Goal: Transaction & Acquisition: Purchase product/service

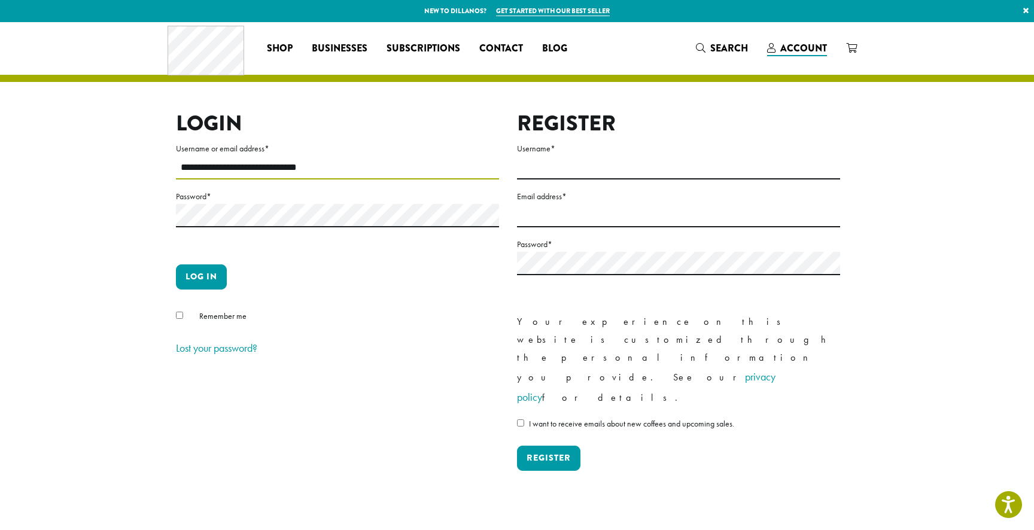
type input "**********"
click at [201, 277] on button "Log in" at bounding box center [201, 277] width 51 height 25
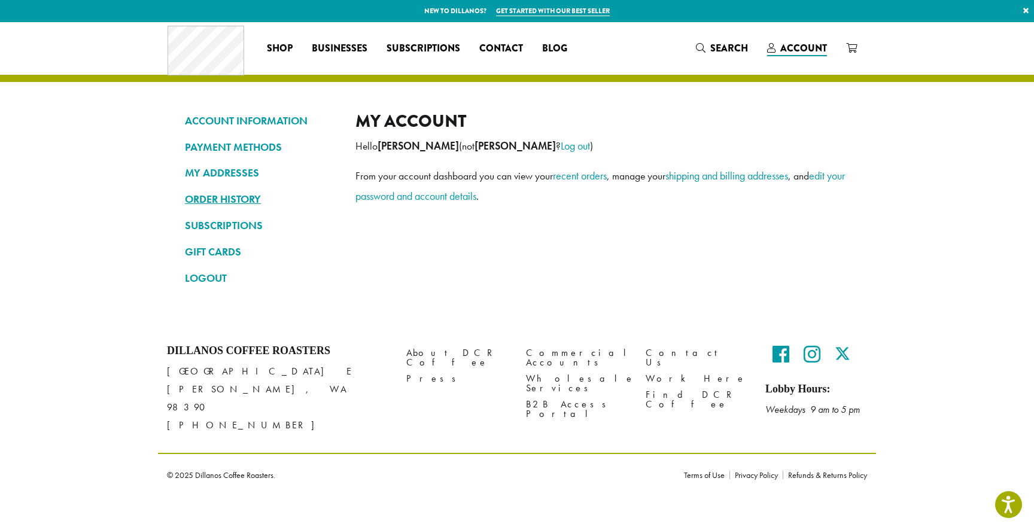
click at [247, 193] on link "ORDER HISTORY" at bounding box center [261, 199] width 153 height 20
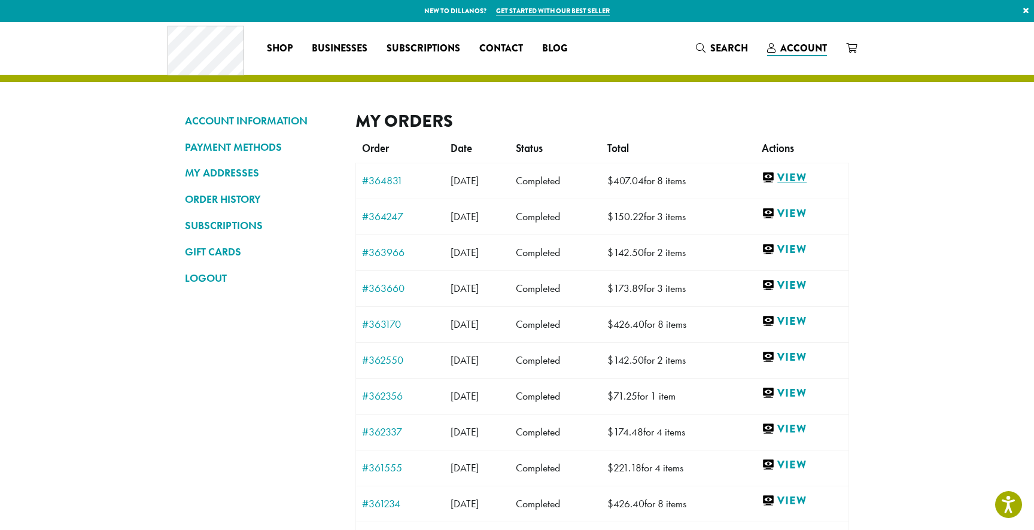
click at [805, 180] on link "View" at bounding box center [802, 178] width 81 height 15
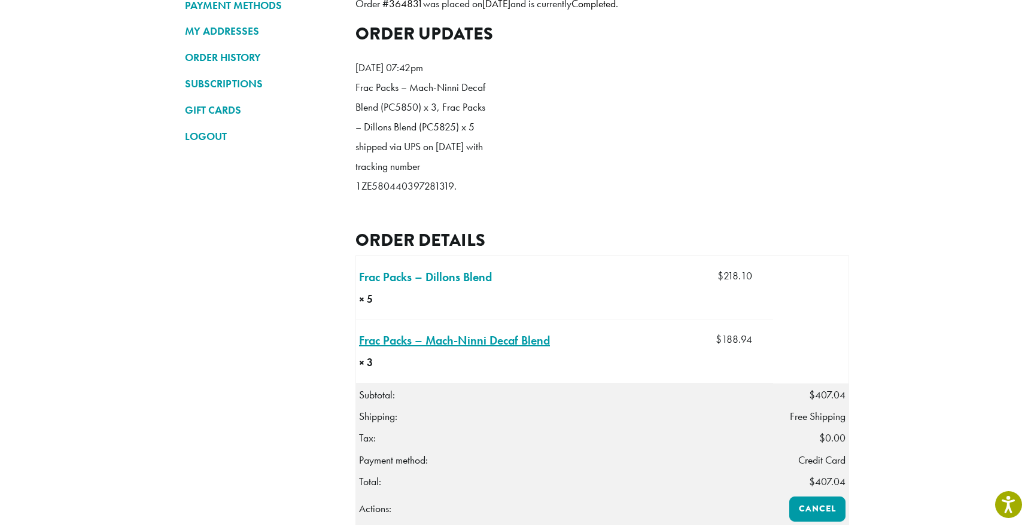
scroll to position [147, 0]
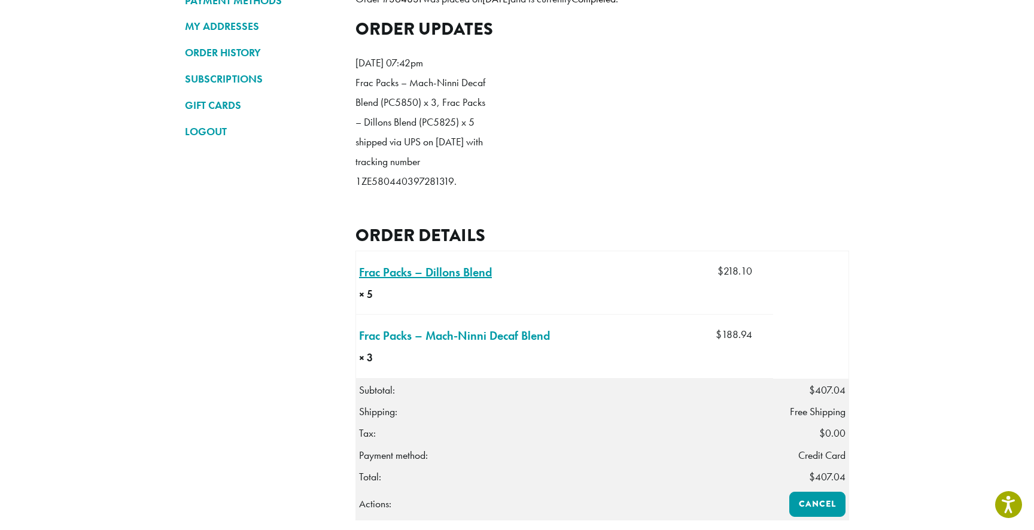
click at [476, 281] on link "Frac Packs – Dillons Blend × 5" at bounding box center [425, 272] width 133 height 18
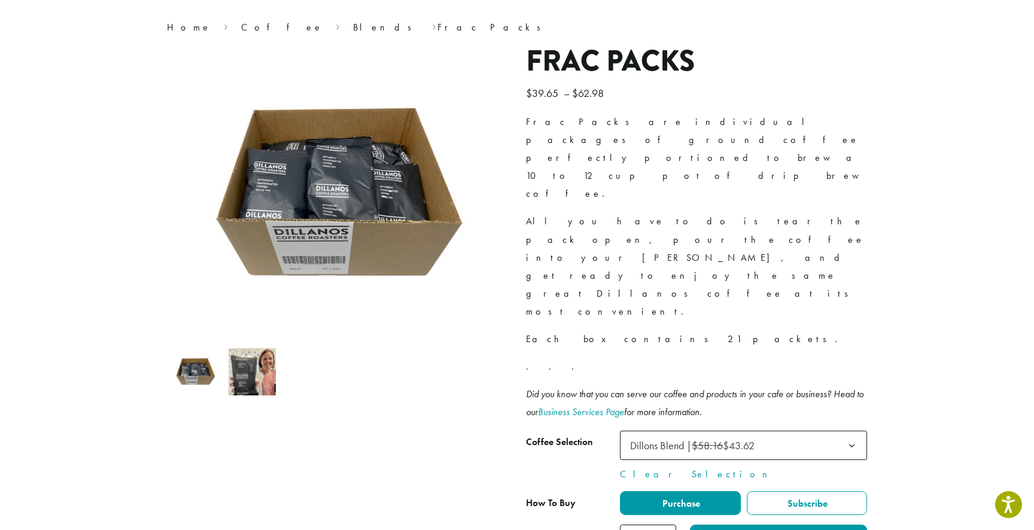
scroll to position [92, 0]
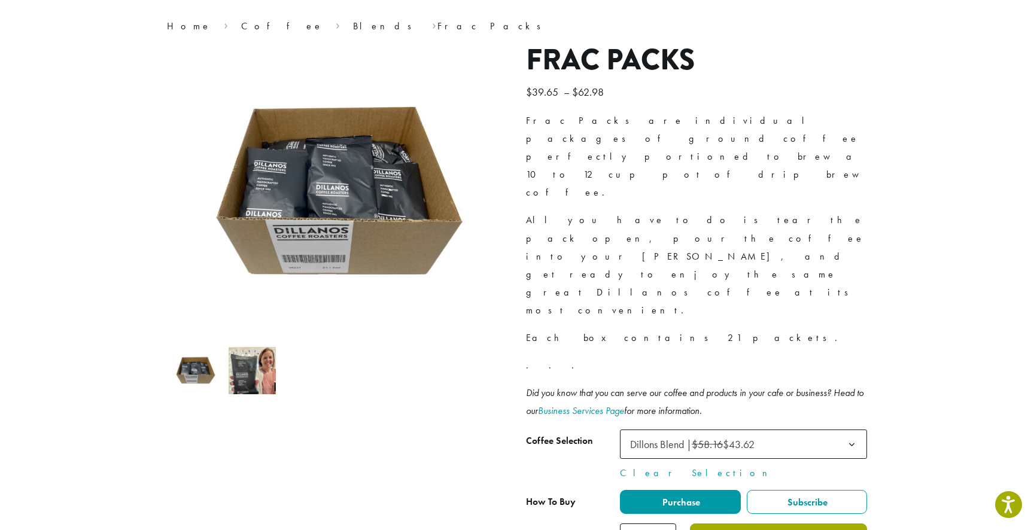
click at [788, 524] on button "Add to cart" at bounding box center [778, 537] width 177 height 27
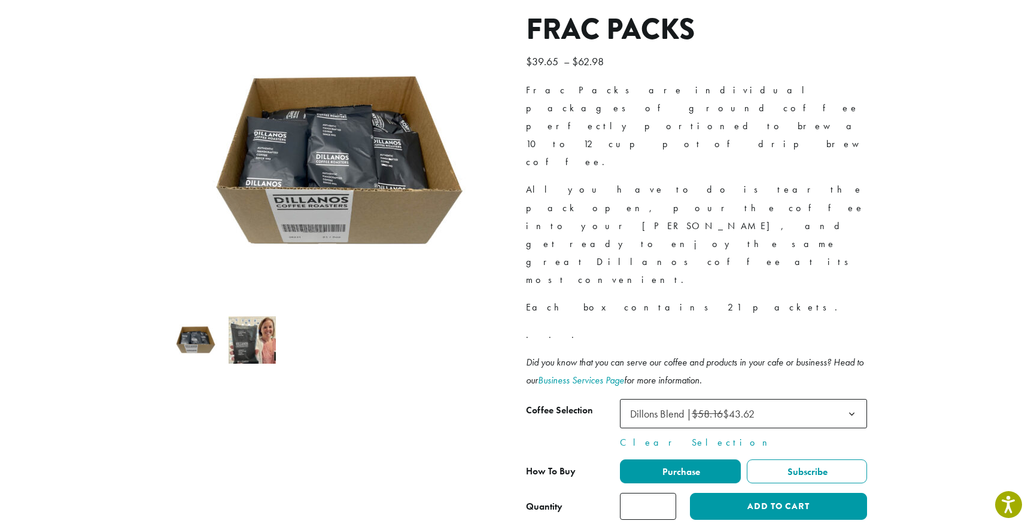
scroll to position [169, 0]
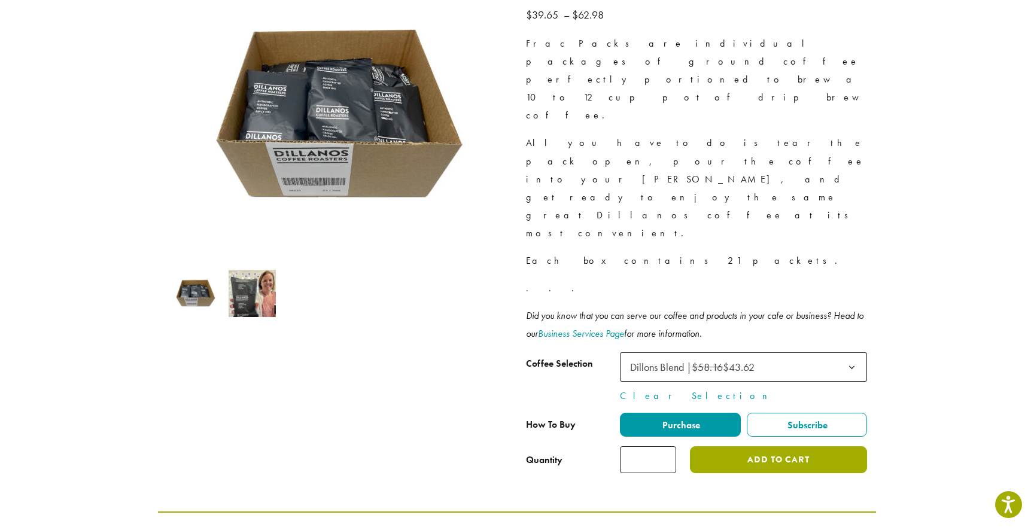
click at [771, 447] on button "Add to cart" at bounding box center [778, 460] width 177 height 27
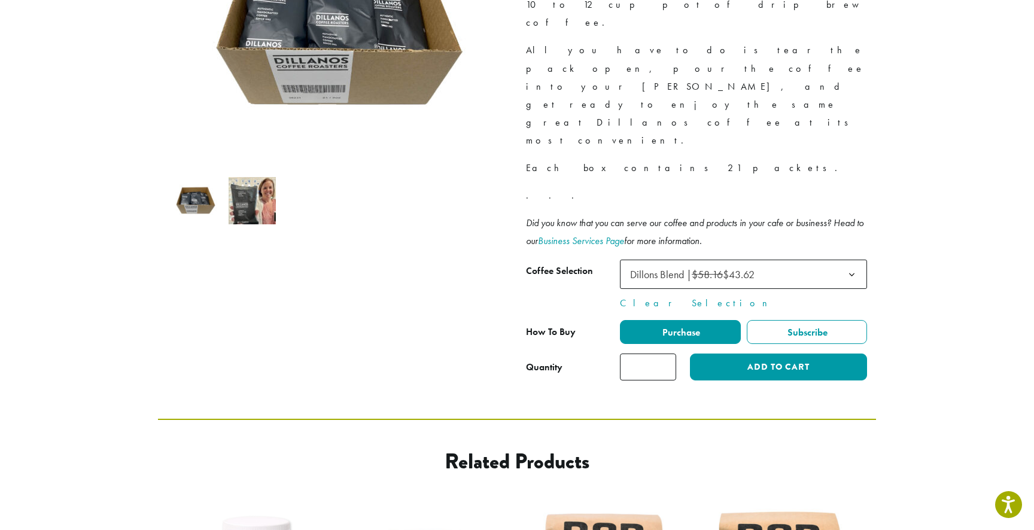
scroll to position [318, 0]
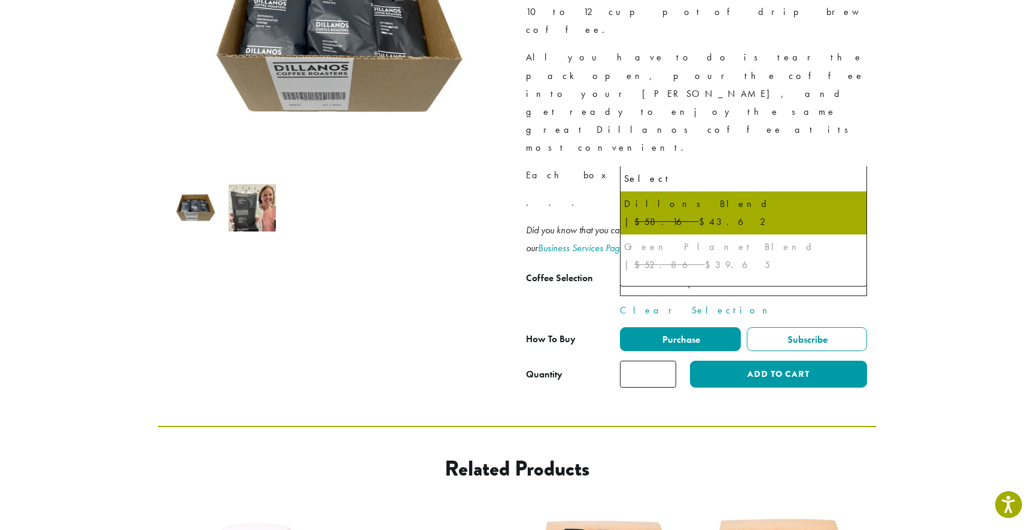
click at [816, 267] on span "Dillons Blend | $58.16 $43.62" at bounding box center [743, 281] width 247 height 29
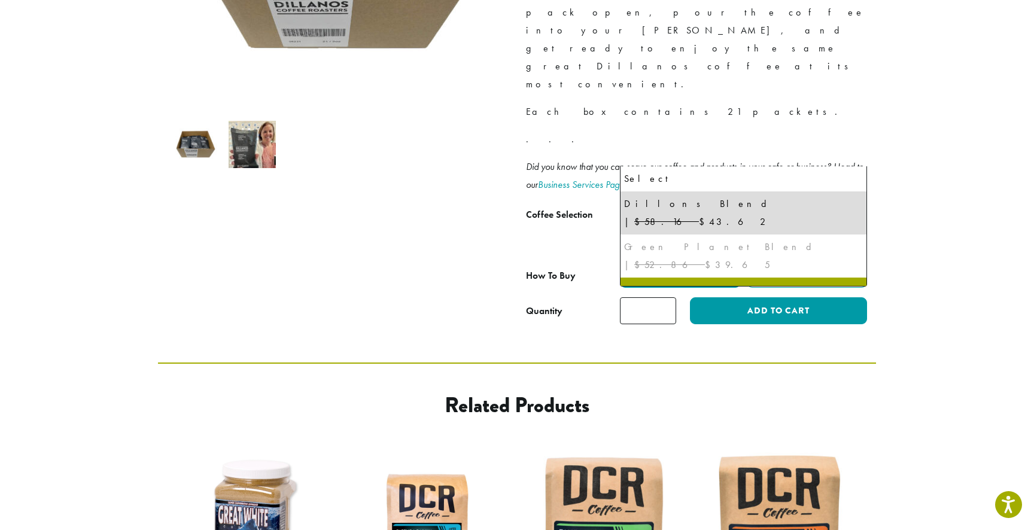
select select "**********"
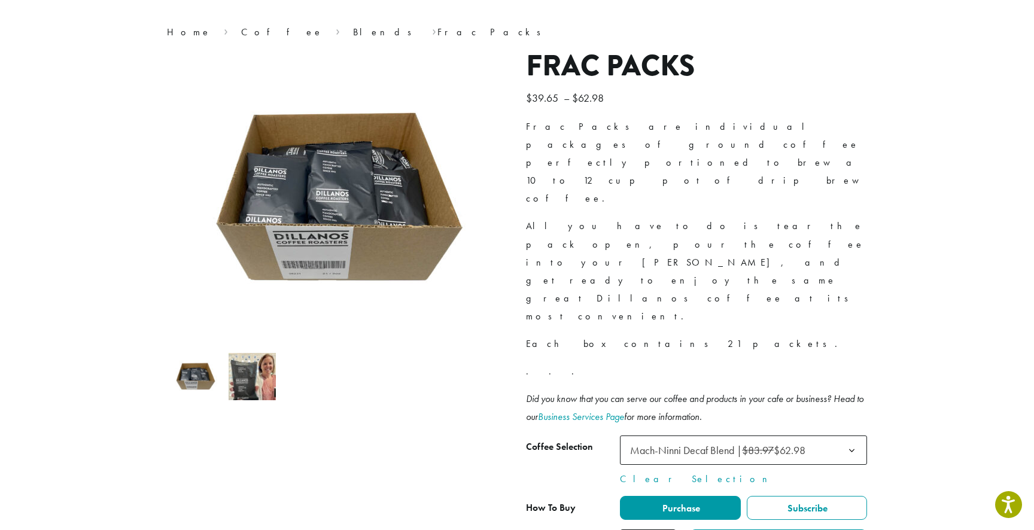
scroll to position [88, 0]
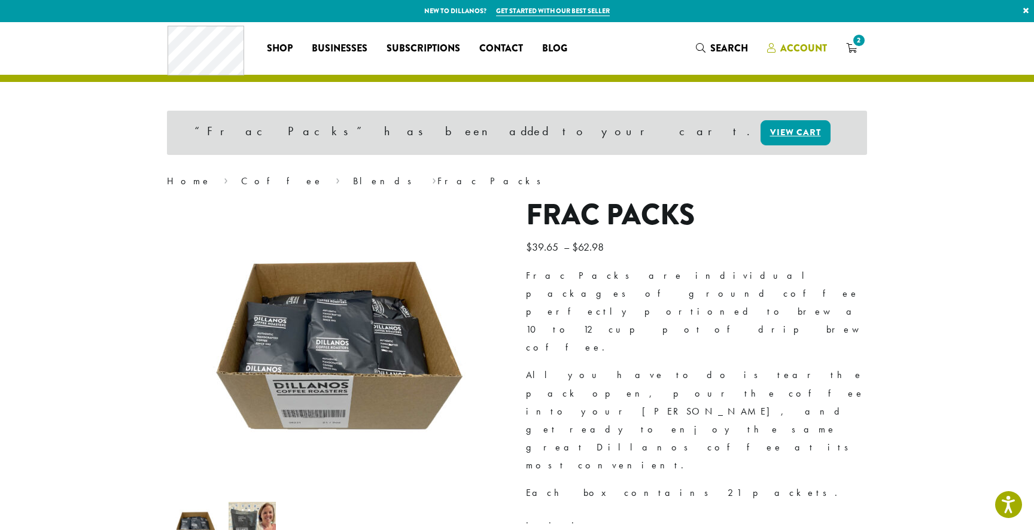
click at [808, 45] on span "Account" at bounding box center [804, 48] width 47 height 14
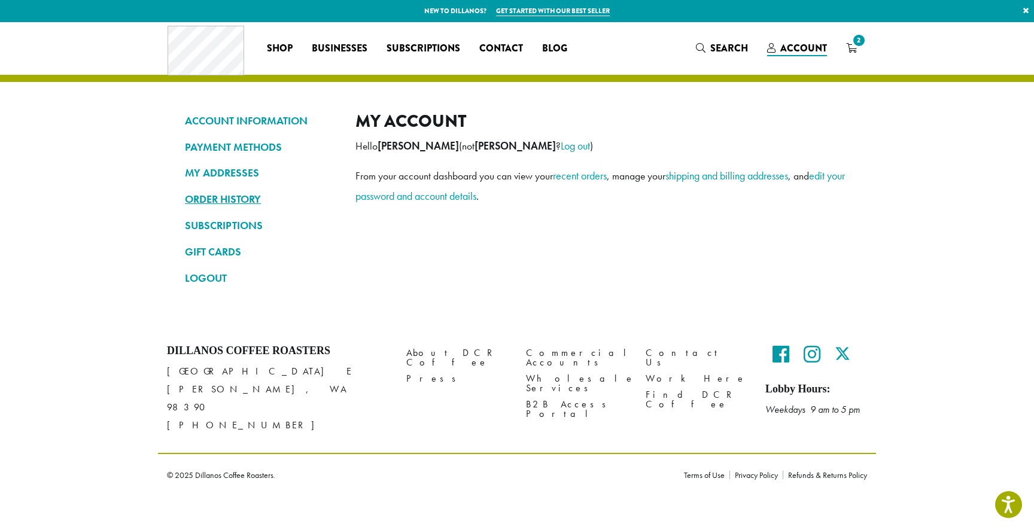
click at [235, 197] on link "ORDER HISTORY" at bounding box center [261, 199] width 153 height 20
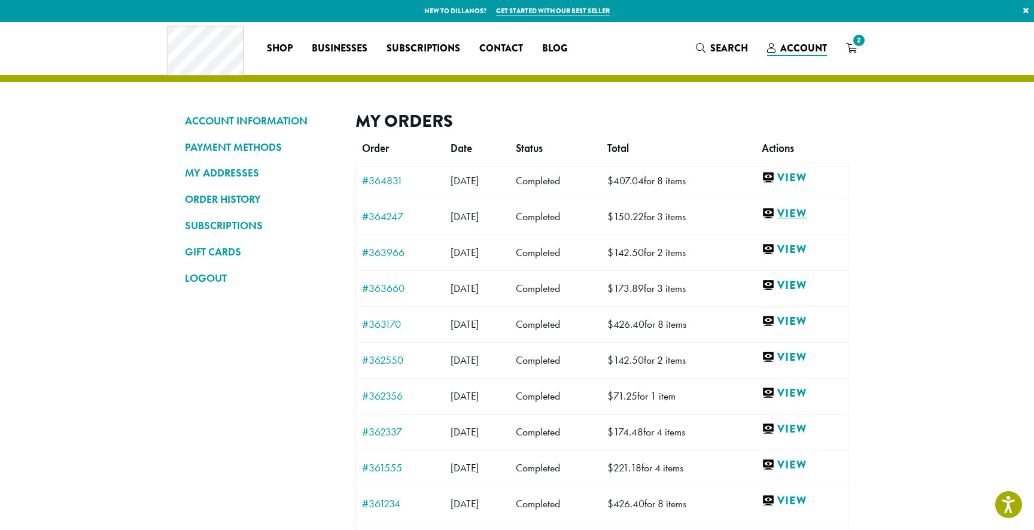
click at [810, 211] on link "View" at bounding box center [802, 214] width 81 height 15
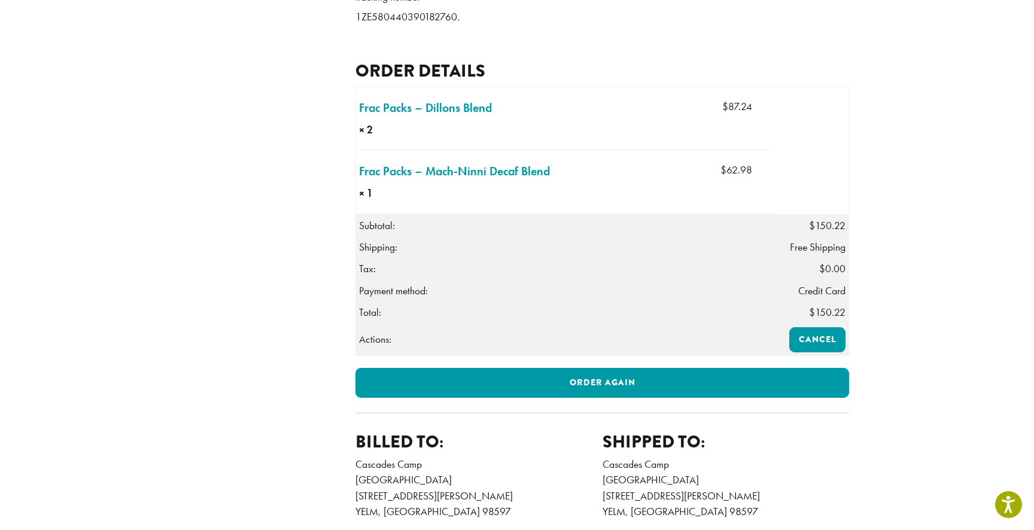
scroll to position [309, 0]
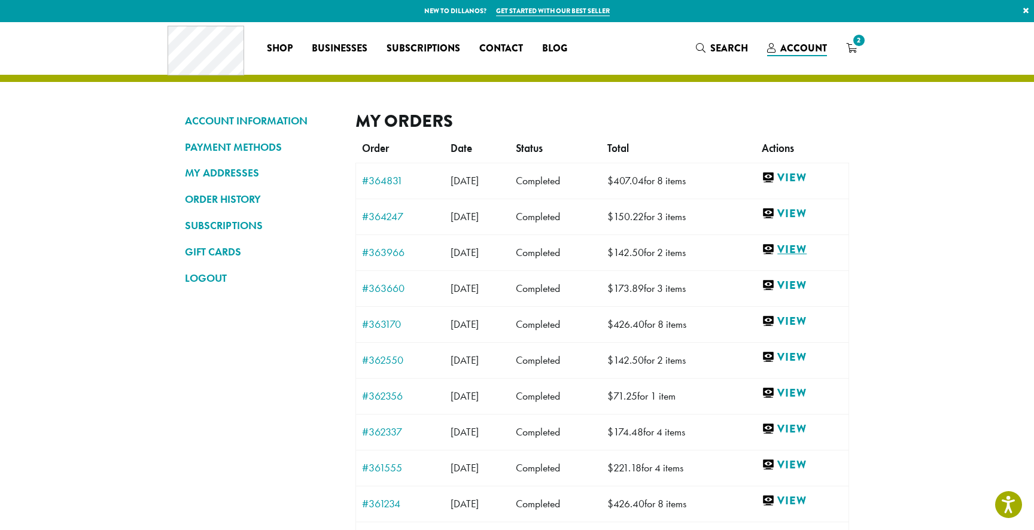
click at [806, 247] on link "View" at bounding box center [802, 249] width 81 height 15
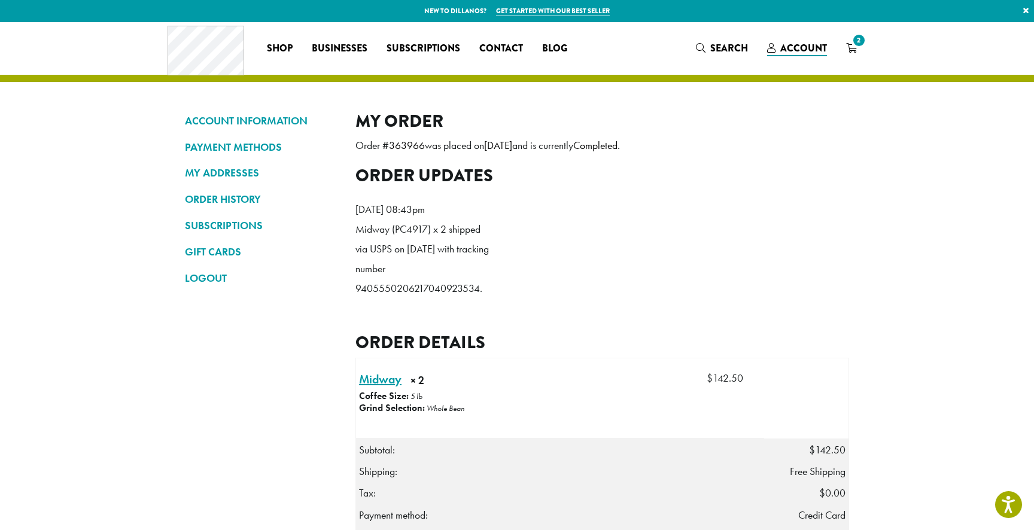
click at [384, 388] on link "Midway × 2" at bounding box center [380, 380] width 42 height 18
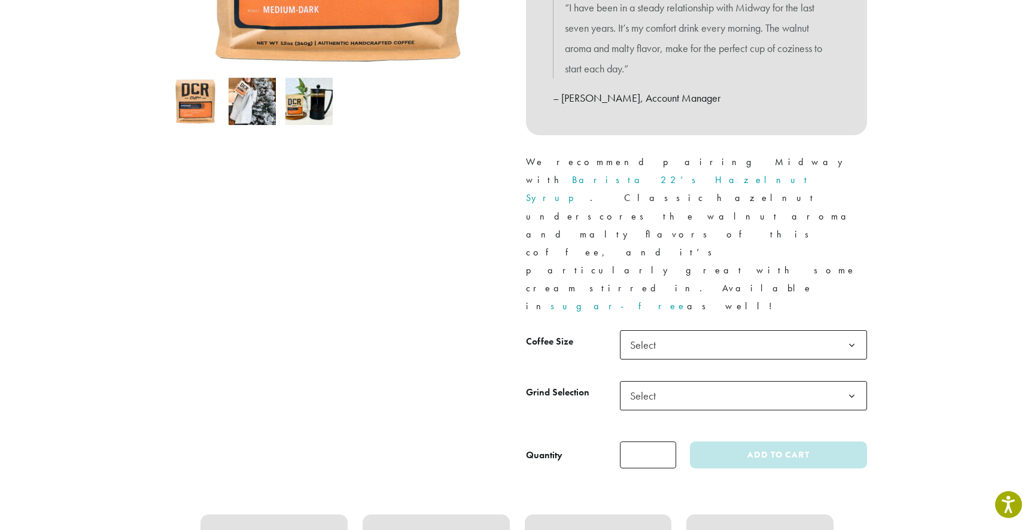
scroll to position [362, 0]
drag, startPoint x: 847, startPoint y: 210, endPoint x: 848, endPoint y: 220, distance: 9.7
click at [847, 210] on div "**********" at bounding box center [696, 125] width 359 height 705
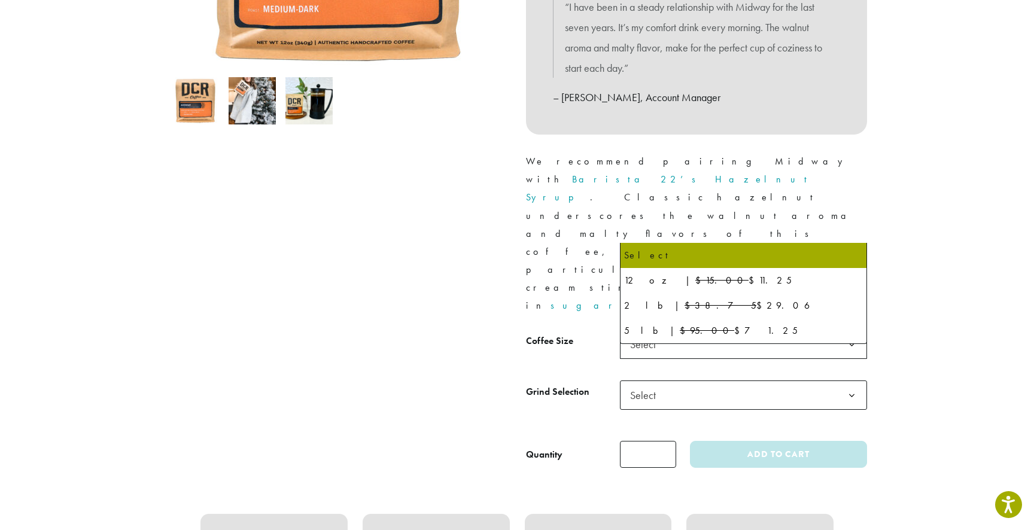
click at [851, 330] on b at bounding box center [851, 344] width 29 height 29
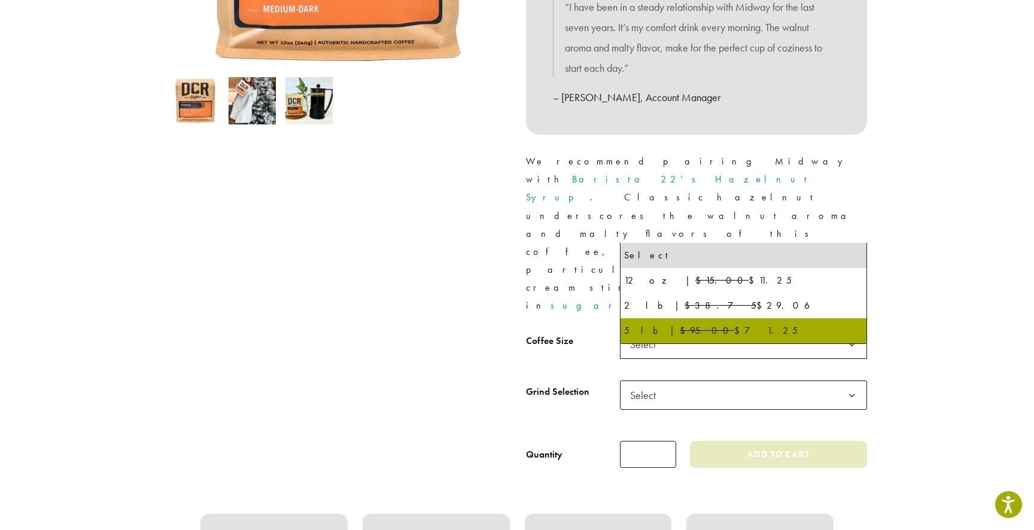
select select "**********"
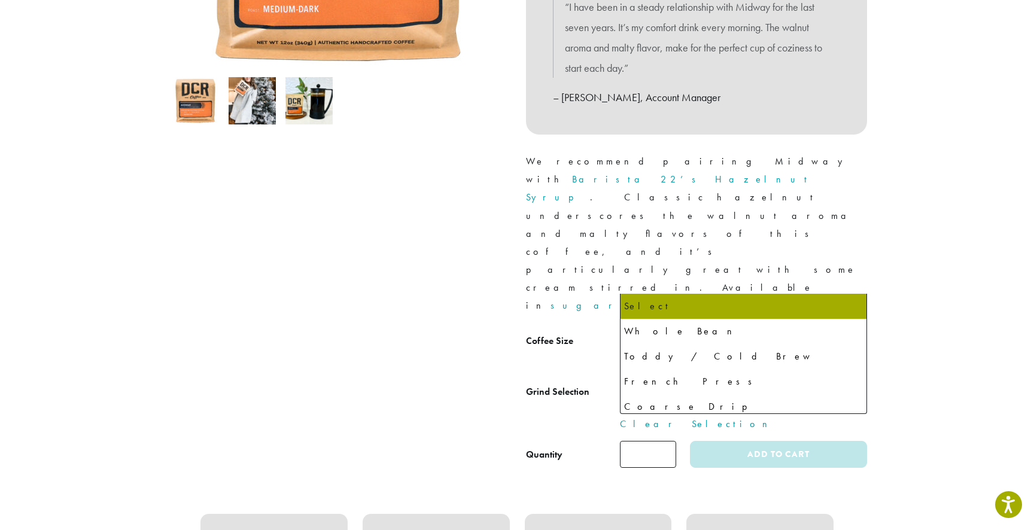
click at [704, 381] on span "Select" at bounding box center [743, 395] width 247 height 29
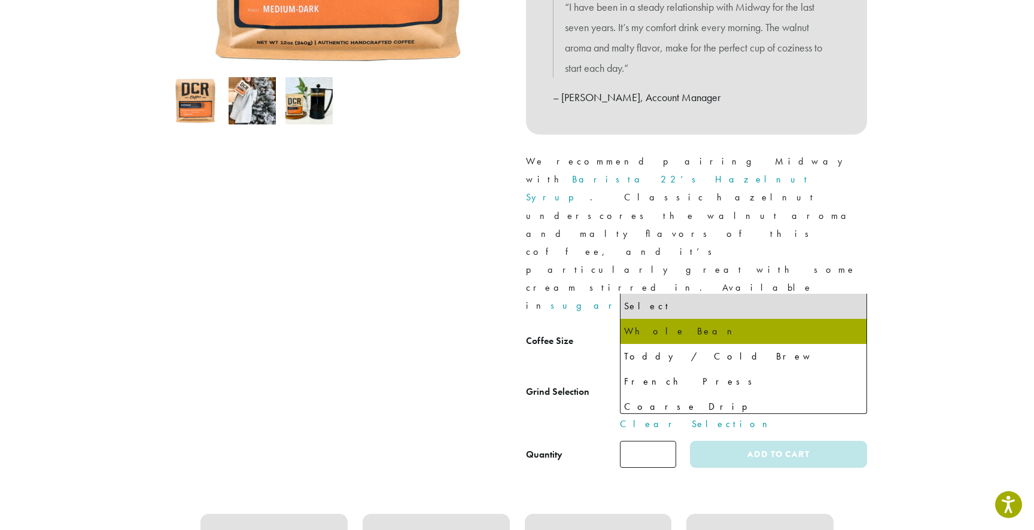
select select "**********"
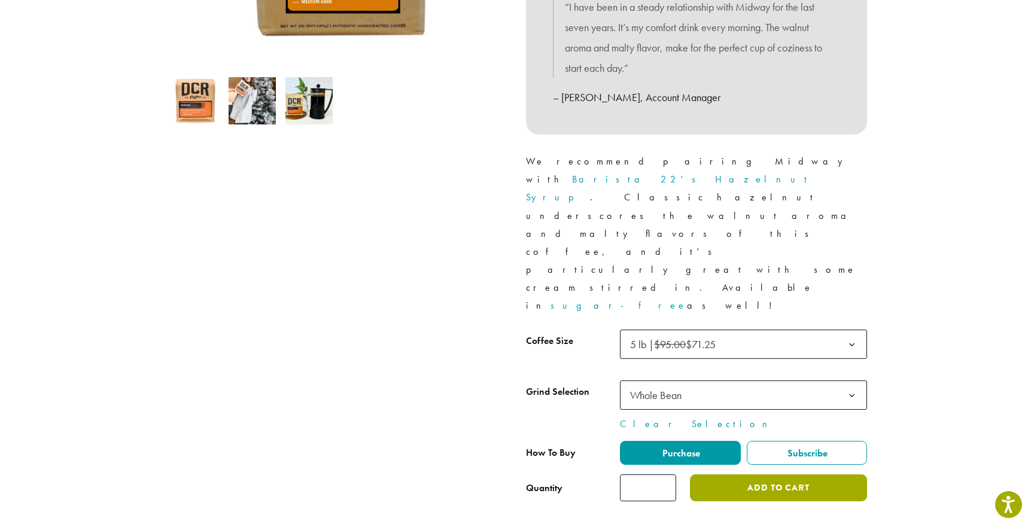
click at [820, 475] on button "Add to cart" at bounding box center [778, 488] width 177 height 27
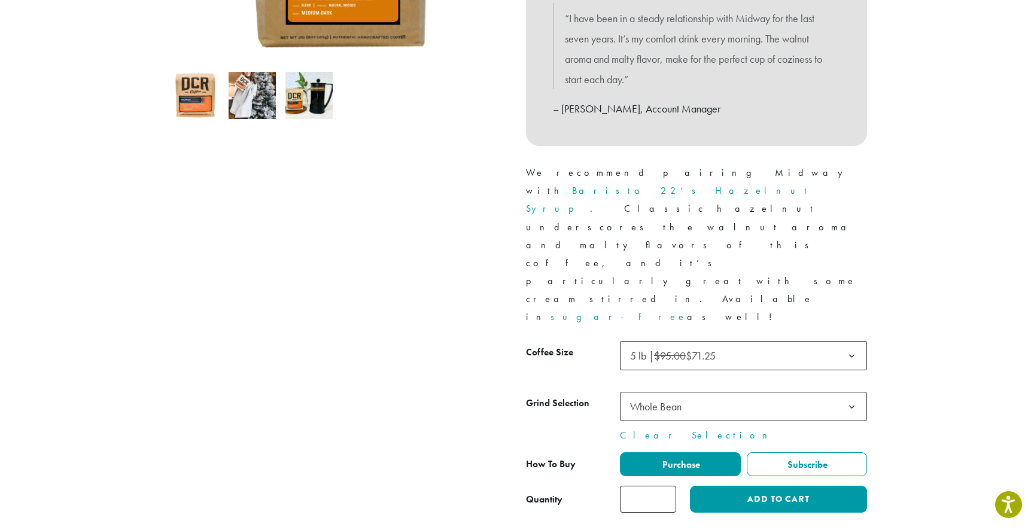
scroll to position [354, 0]
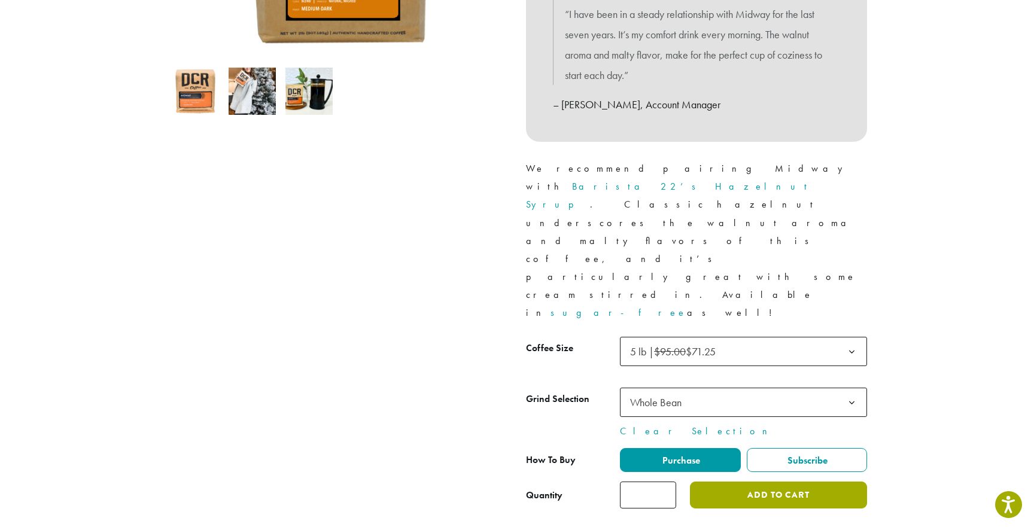
click at [799, 482] on button "Add to cart" at bounding box center [778, 495] width 177 height 27
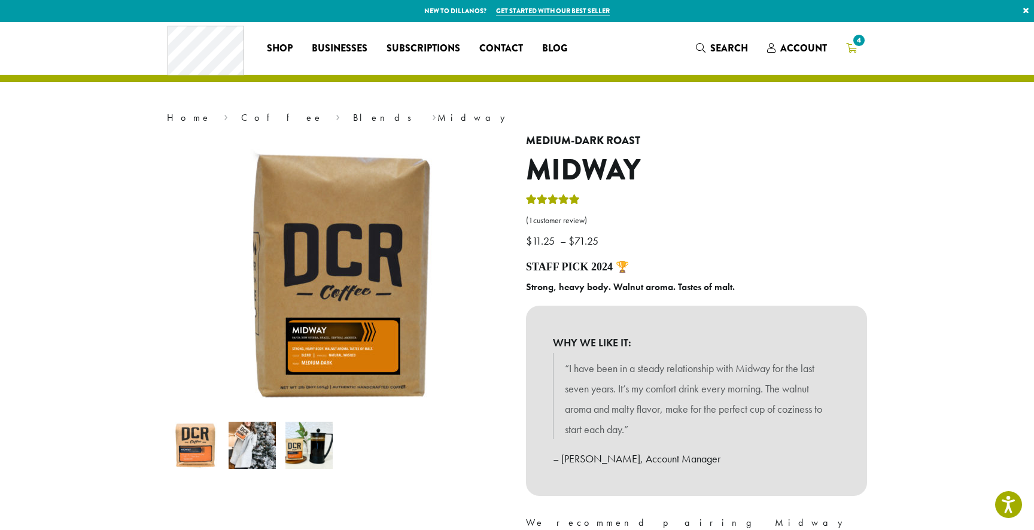
click at [854, 41] on span "4" at bounding box center [859, 40] width 16 height 16
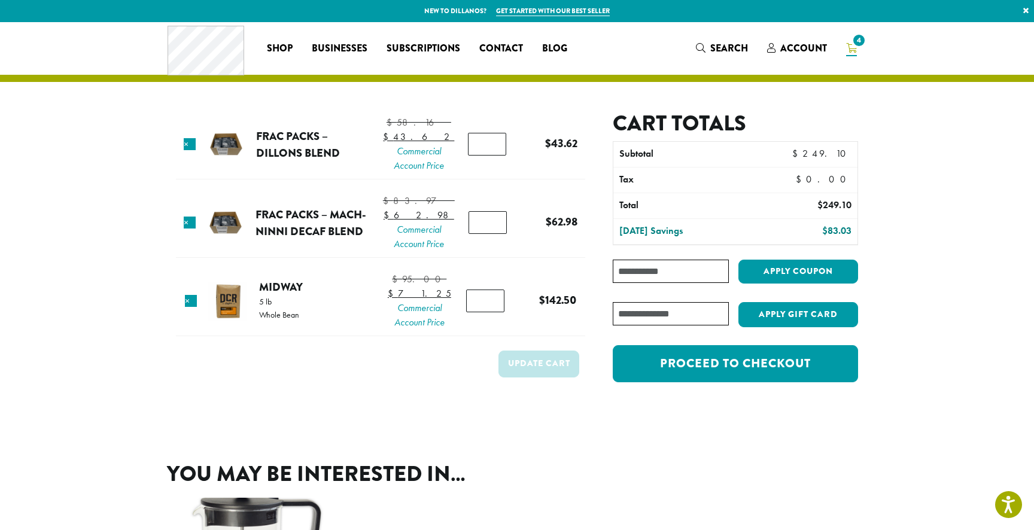
type input "*"
click at [490, 312] on input "*" at bounding box center [485, 301] width 38 height 23
click at [581, 336] on tr "× [GEOGRAPHIC_DATA] 5 lb Whole Bean $ 95.00 Original price was: $95.00. $ 71.25…" at bounding box center [380, 302] width 409 height 69
click at [554, 378] on button "Update cart" at bounding box center [539, 364] width 81 height 27
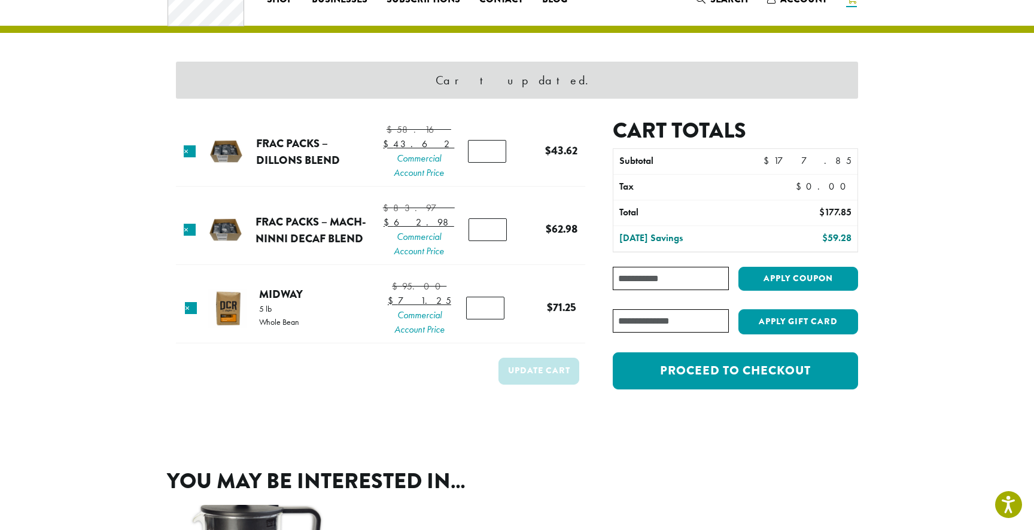
scroll to position [50, 0]
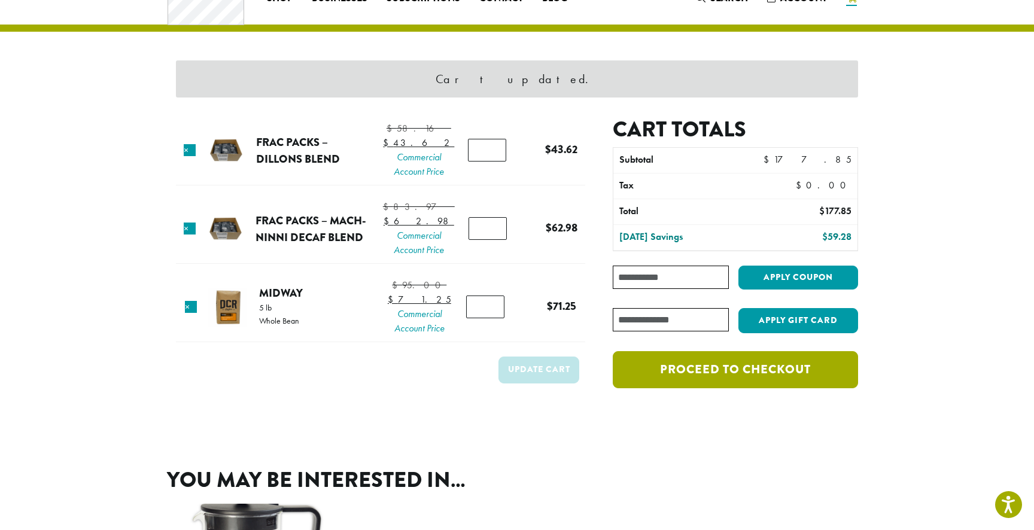
click at [738, 372] on link "Proceed to checkout" at bounding box center [735, 369] width 245 height 37
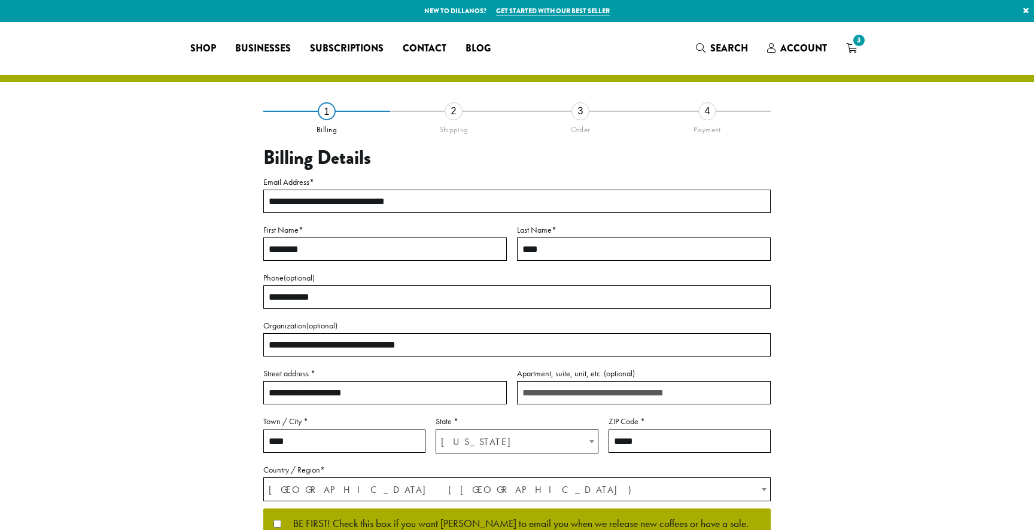
select select "**"
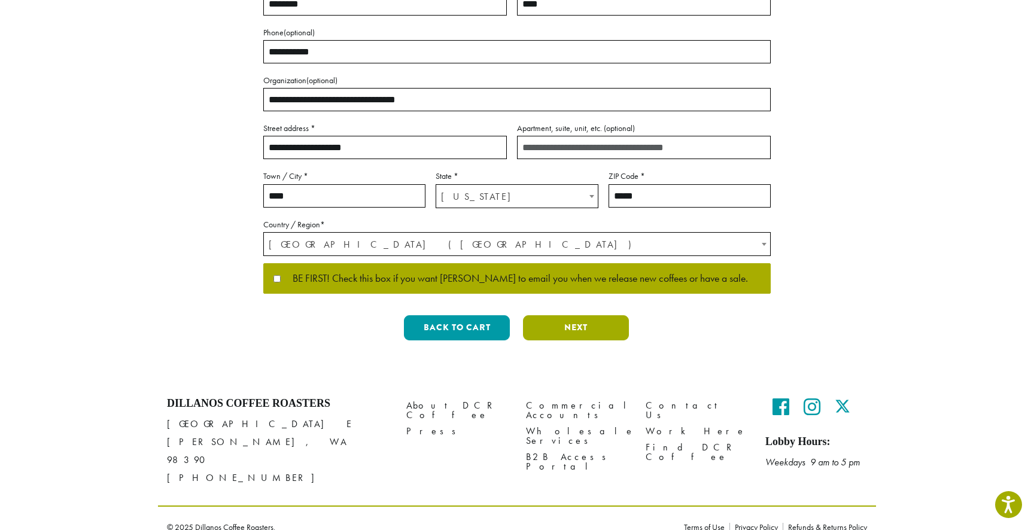
click at [595, 318] on button "Next" at bounding box center [576, 327] width 106 height 25
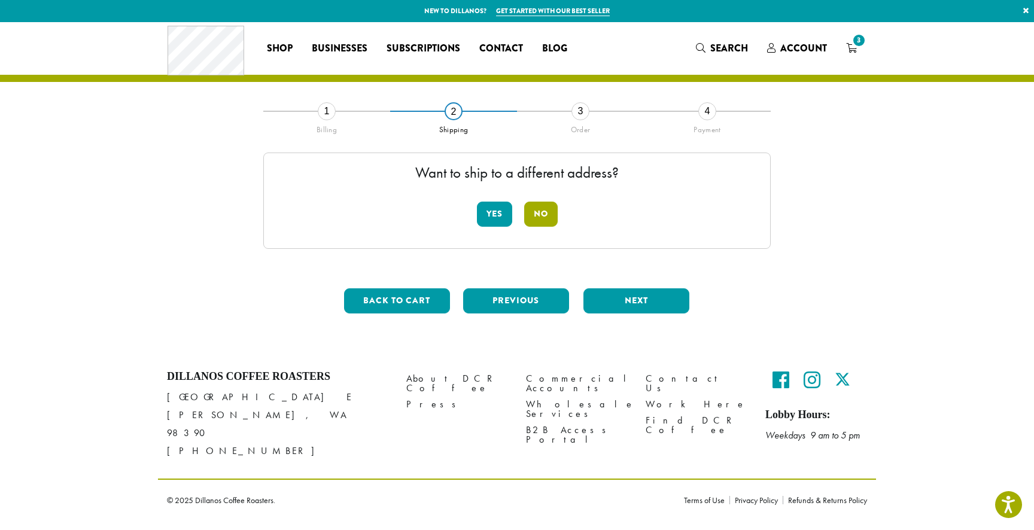
click at [551, 212] on button "No" at bounding box center [541, 214] width 34 height 25
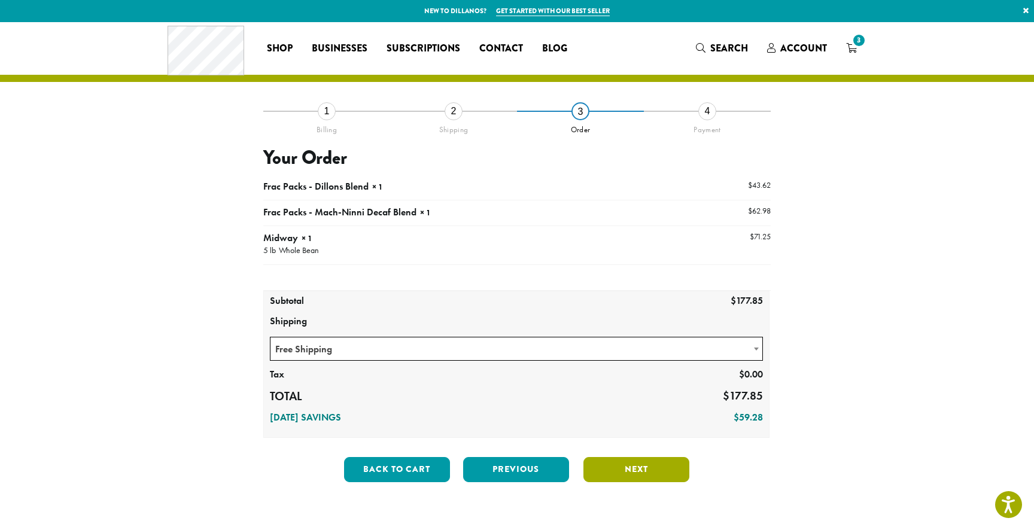
click at [626, 466] on button "Next" at bounding box center [637, 469] width 106 height 25
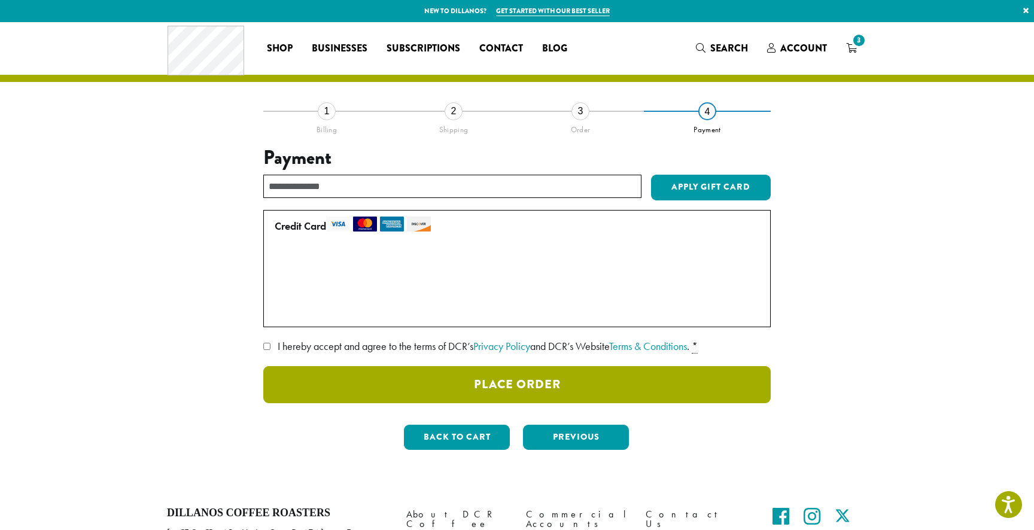
click at [544, 383] on button "Place Order" at bounding box center [517, 384] width 508 height 37
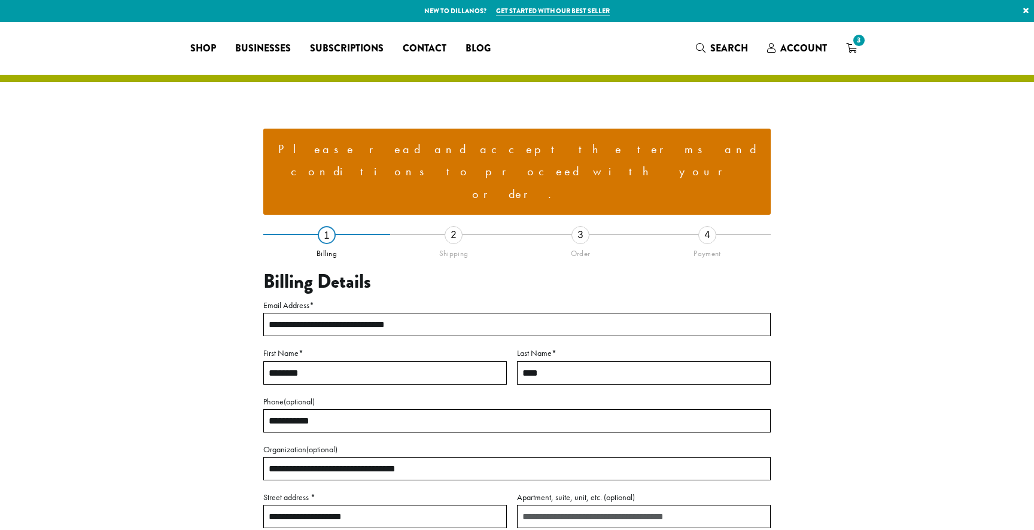
select select "**"
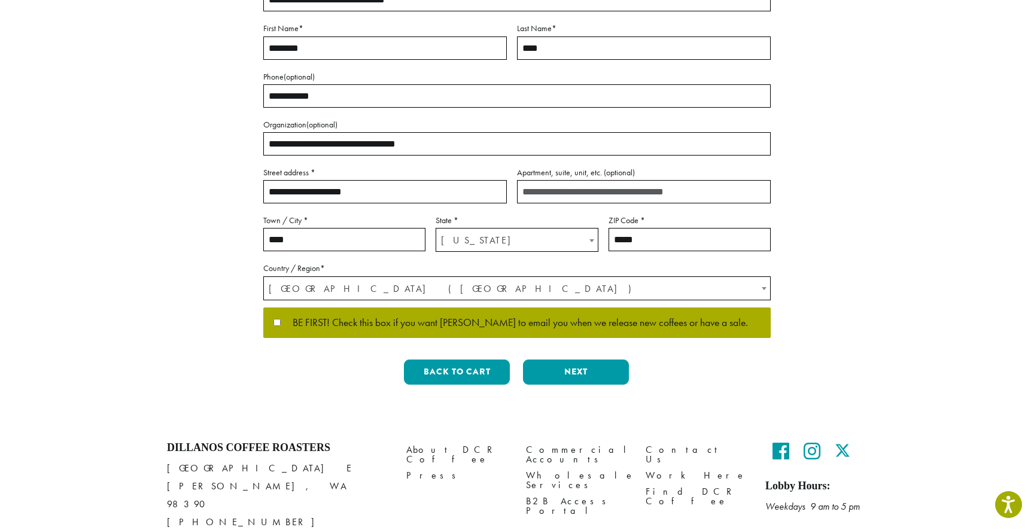
scroll to position [324, 0]
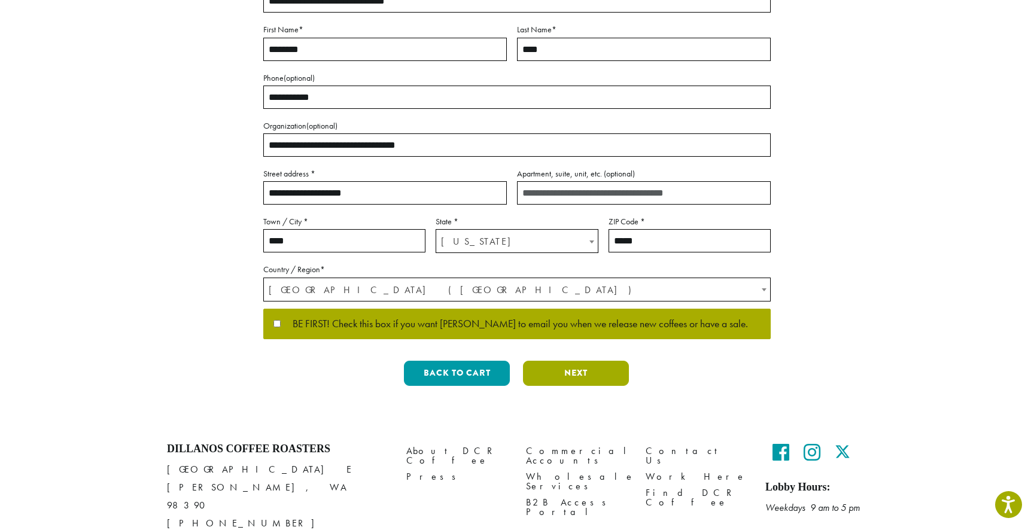
click at [570, 361] on button "Next" at bounding box center [576, 373] width 106 height 25
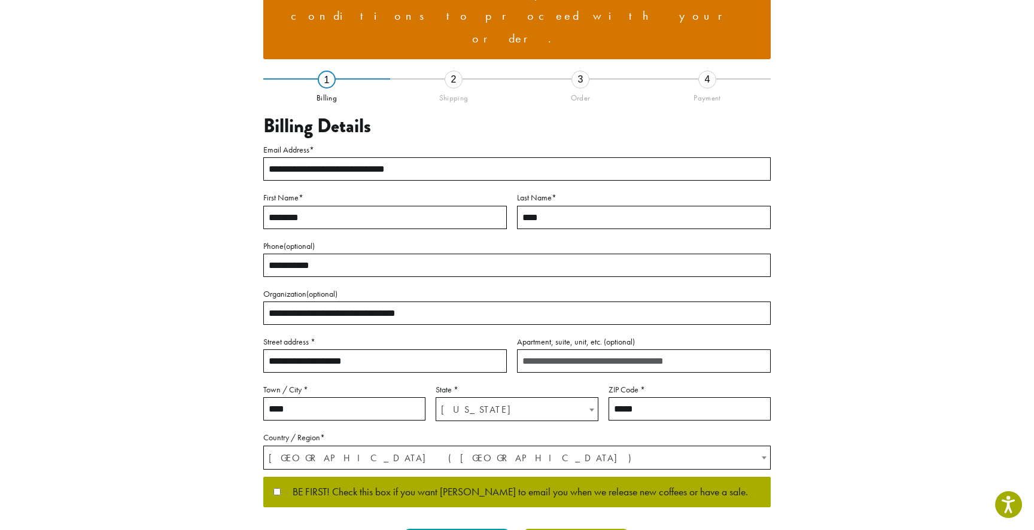
scroll to position [53, 0]
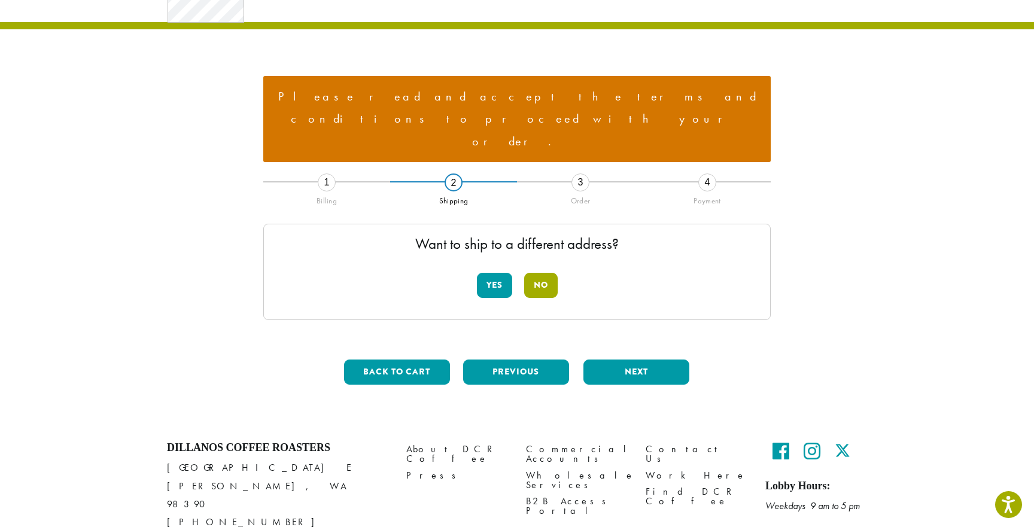
click at [547, 273] on button "No" at bounding box center [541, 285] width 34 height 25
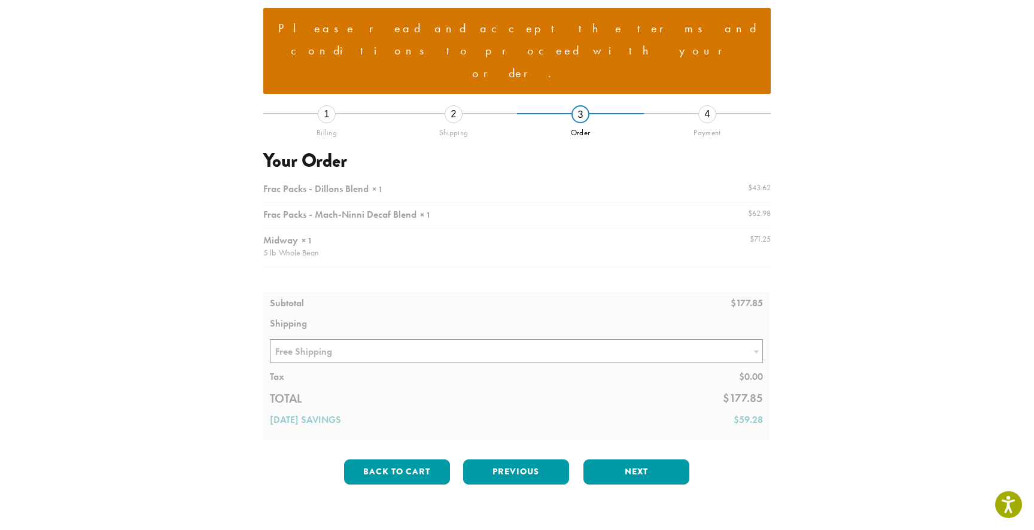
scroll to position [124, 0]
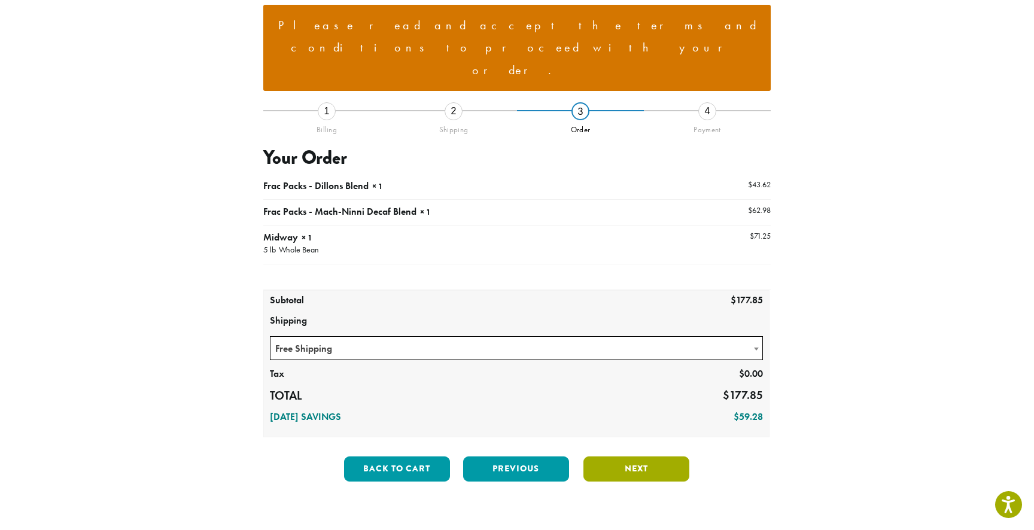
click at [648, 457] on button "Next" at bounding box center [637, 469] width 106 height 25
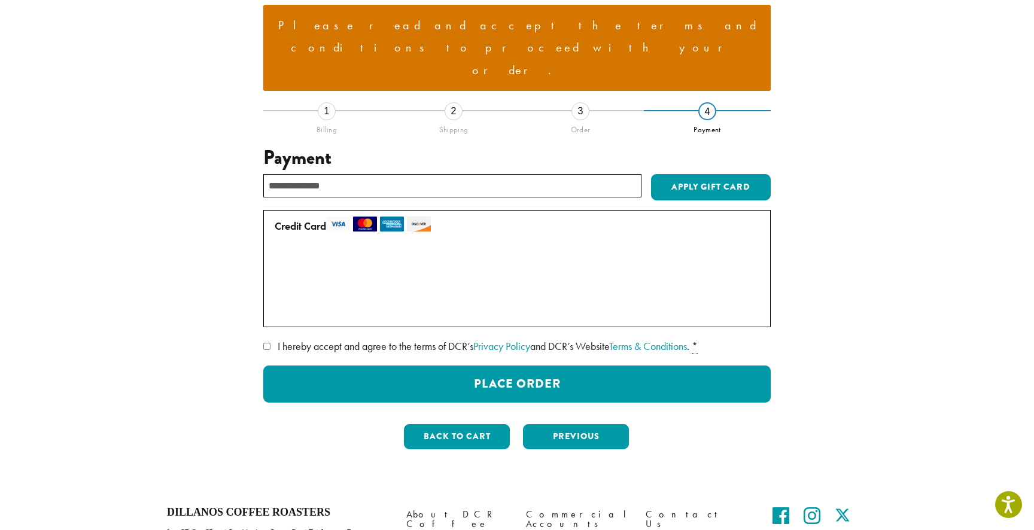
click at [570, 366] on button "Place Order" at bounding box center [517, 384] width 508 height 37
